Goal: Information Seeking & Learning: Learn about a topic

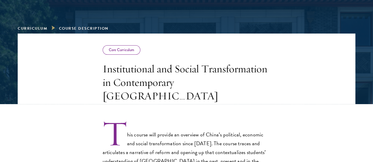
scroll to position [79, 0]
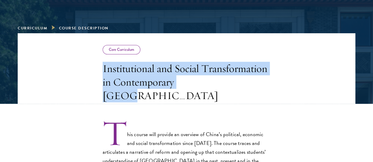
drag, startPoint x: 59, startPoint y: 73, endPoint x: 173, endPoint y: 103, distance: 117.5
click at [173, 103] on header "Core Curriculum Institutional and Social Transformation in Contemporary [GEOGRA…" at bounding box center [186, 68] width 337 height 71
copy h3 "Institutional and Social Transformation in Contemporary [GEOGRAPHIC_DATA]"
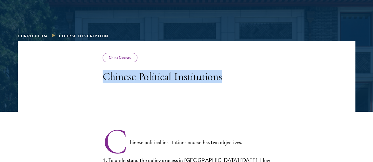
drag, startPoint x: 62, startPoint y: 90, endPoint x: 214, endPoint y: 99, distance: 152.3
click at [214, 99] on header "China Courses Chinese Political Institutions" at bounding box center [186, 76] width 337 height 71
copy h3 "Chinese Political Institutions"
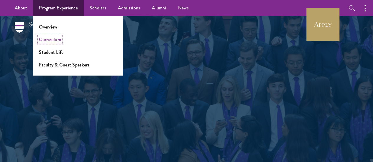
click at [57, 37] on link "Curriculum" at bounding box center [50, 39] width 22 height 7
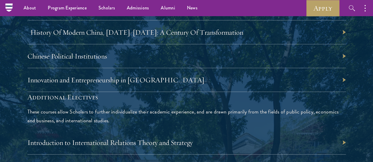
scroll to position [1780, 0]
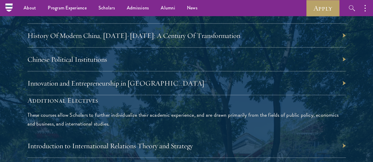
click at [199, 95] on div "China-Focused Electives These courses offer Scholars the chance to delve deeper…" at bounding box center [186, 33] width 318 height 126
click at [215, 95] on div "Innovation and Entrepreneurship in China" at bounding box center [186, 84] width 318 height 24
click at [207, 88] on link "Innovation and Entrepreneurship in China" at bounding box center [118, 83] width 177 height 9
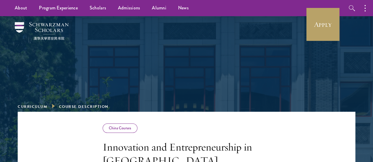
click at [168, 82] on div "Curriculum Course Description" at bounding box center [186, 64] width 337 height 96
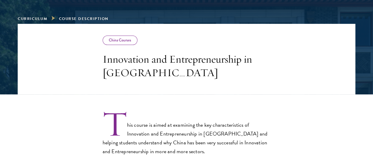
scroll to position [88, 0]
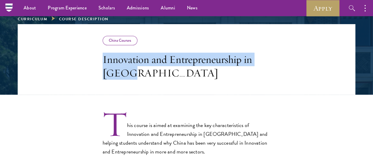
drag, startPoint x: 65, startPoint y: 62, endPoint x: 215, endPoint y: 77, distance: 150.2
click at [215, 77] on h3 "Innovation and Entrepreneurship in China" at bounding box center [187, 66] width 168 height 27
copy h3 "Innovation and Entrepreneurship in China"
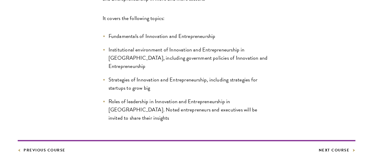
scroll to position [245, 0]
